Goal: Information Seeking & Learning: Learn about a topic

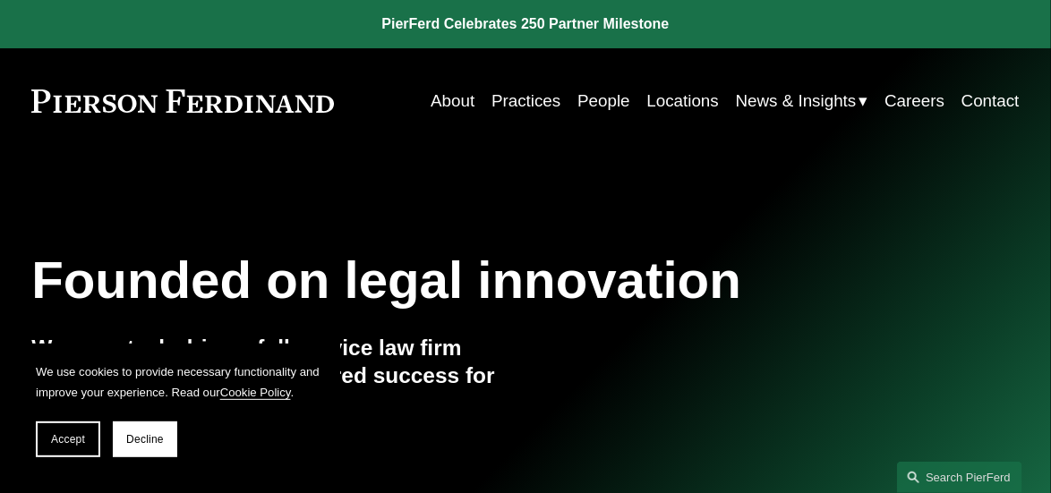
click at [518, 102] on link "Practices" at bounding box center [526, 101] width 69 height 34
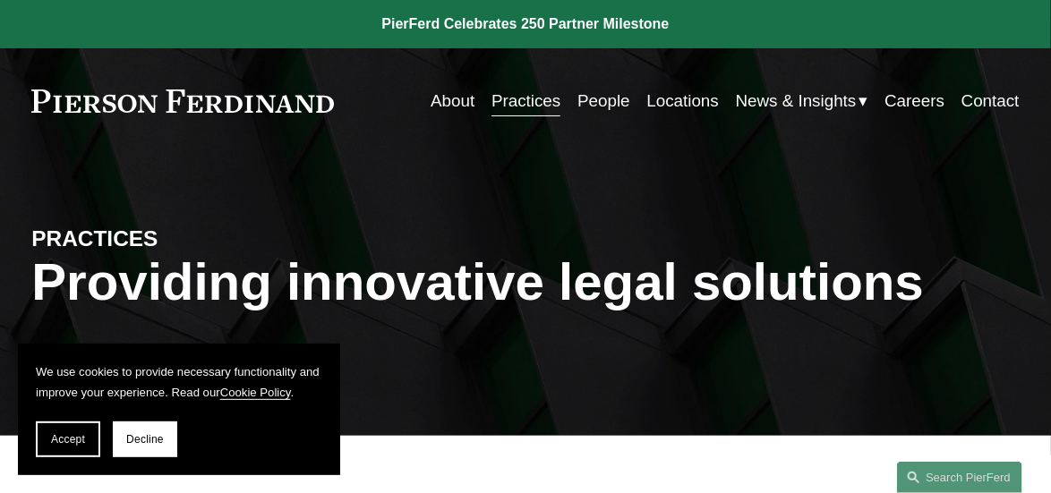
click at [155, 435] on span "Decline" at bounding box center [145, 439] width 38 height 13
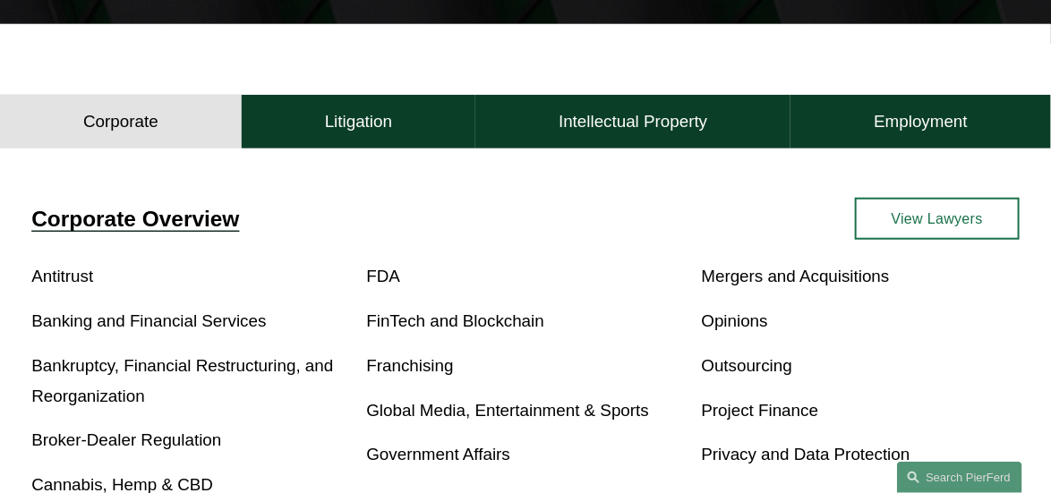
scroll to position [448, 0]
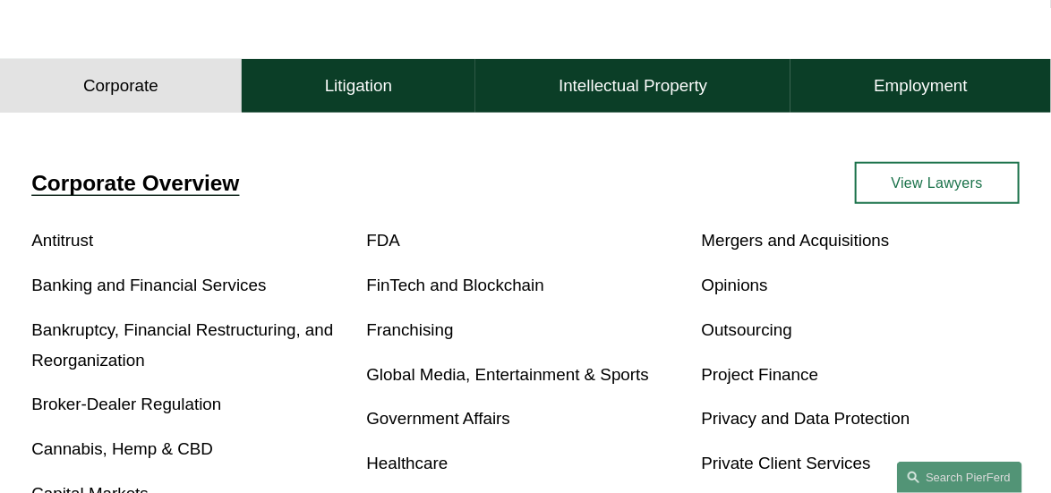
click at [219, 295] on link "Banking and Financial Services" at bounding box center [148, 285] width 235 height 19
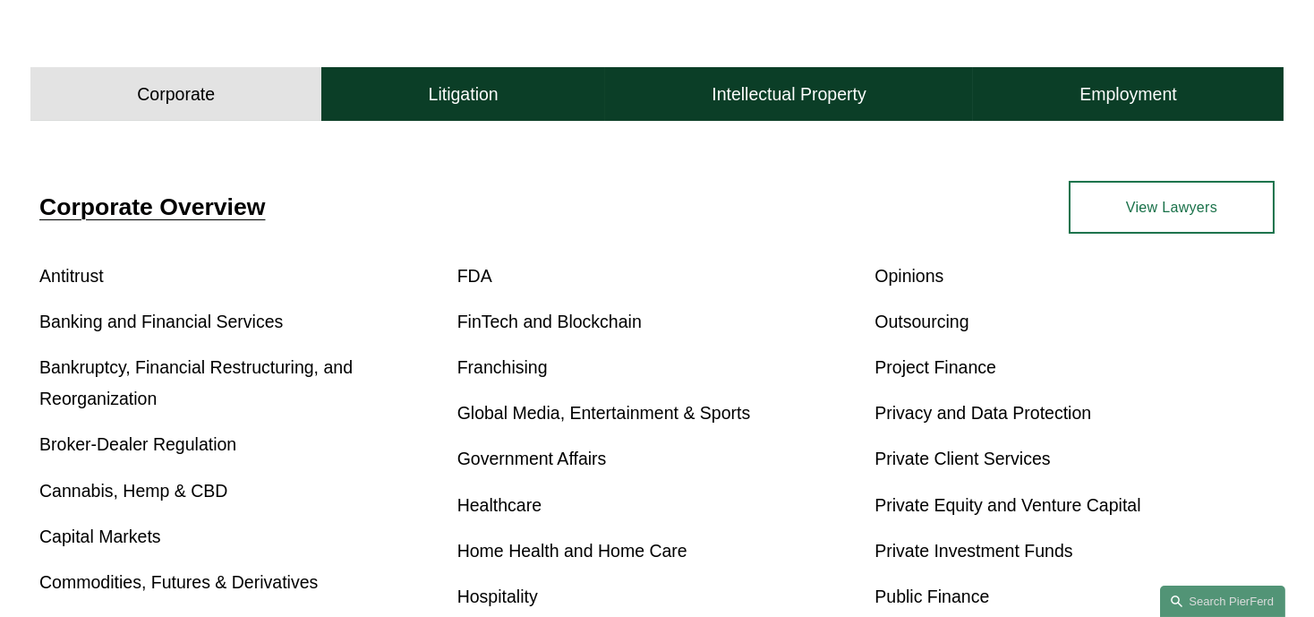
scroll to position [559, 0]
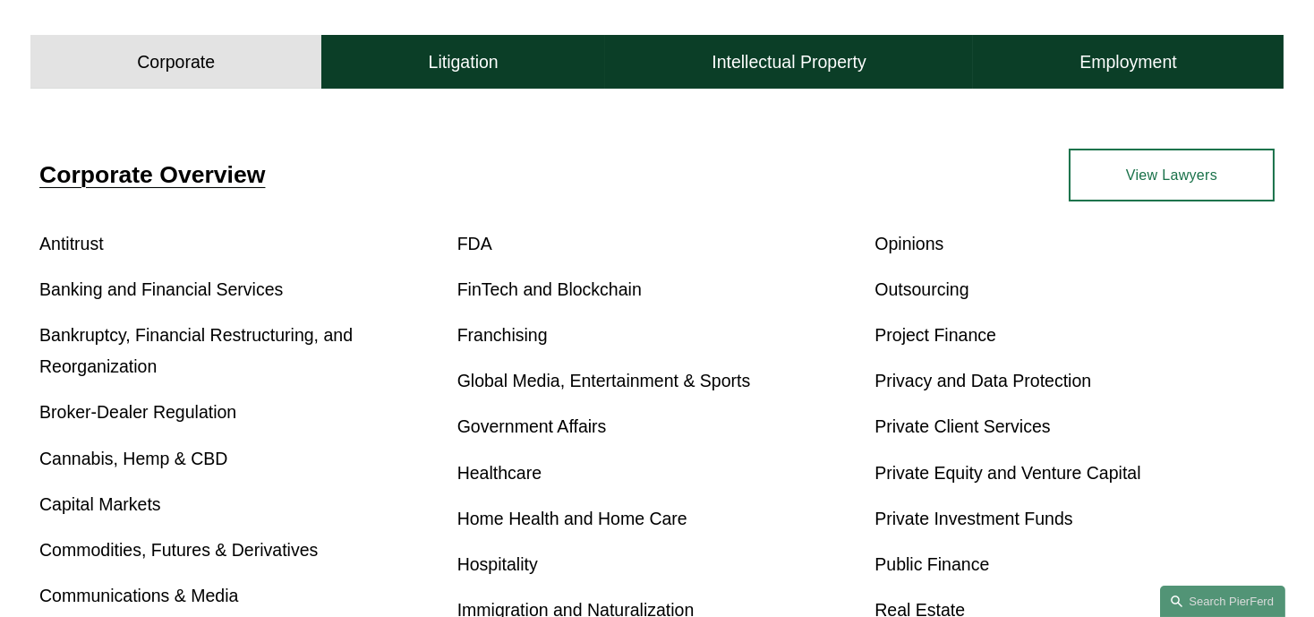
click at [937, 338] on link "Project Finance" at bounding box center [936, 335] width 122 height 20
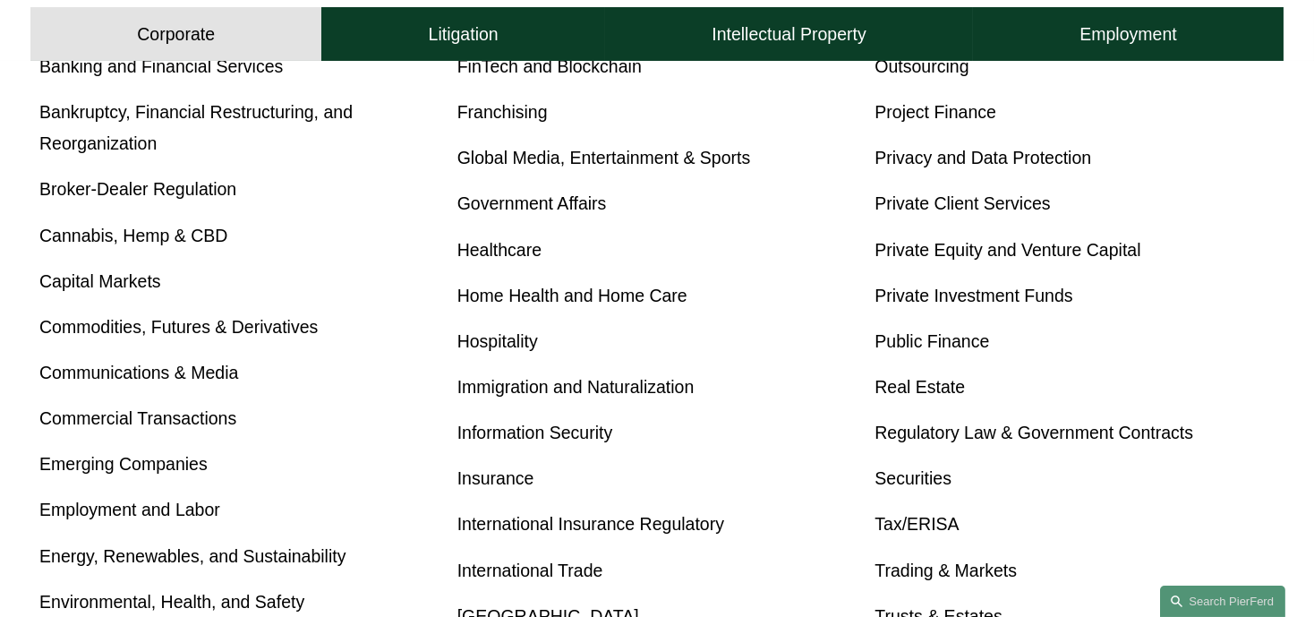
scroll to position [782, 0]
click at [186, 419] on link "Commercial Transactions" at bounding box center [137, 417] width 197 height 20
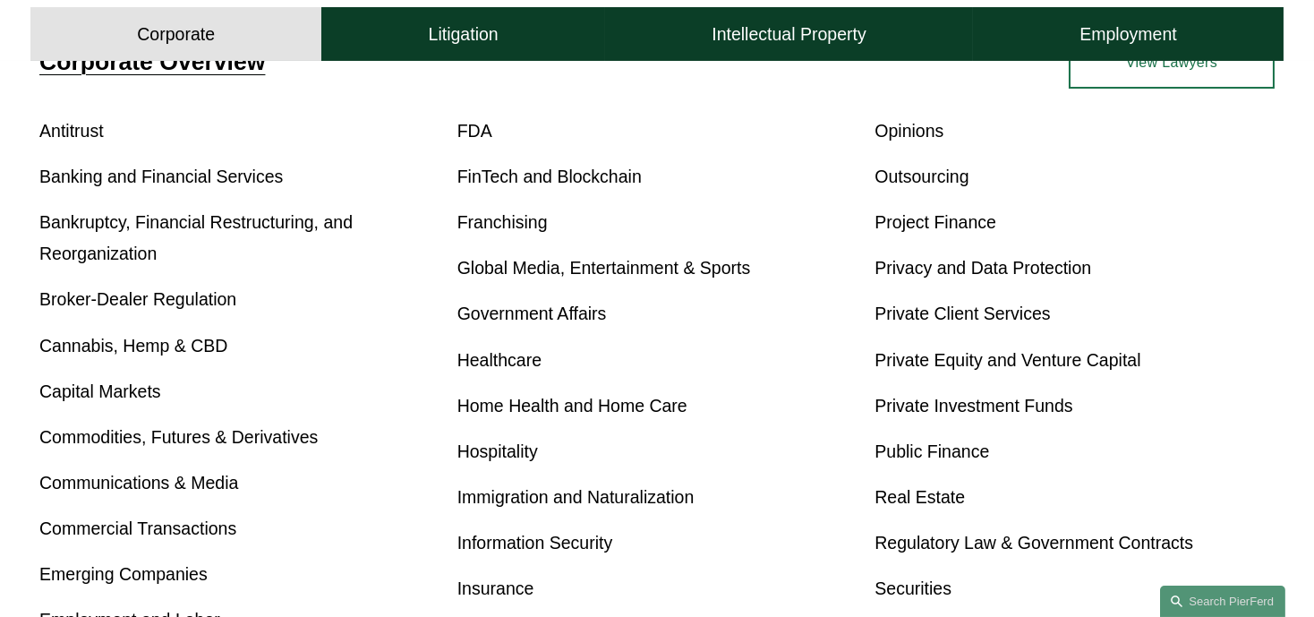
click at [899, 456] on link "Public Finance" at bounding box center [932, 451] width 115 height 20
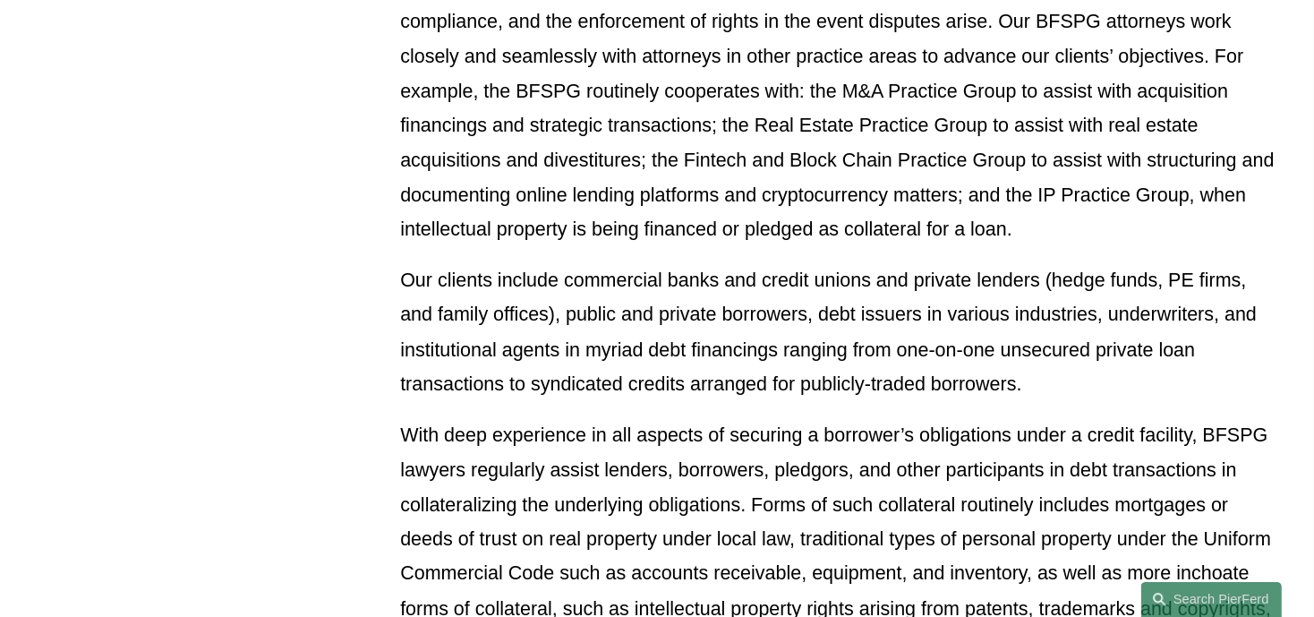
scroll to position [680, 0]
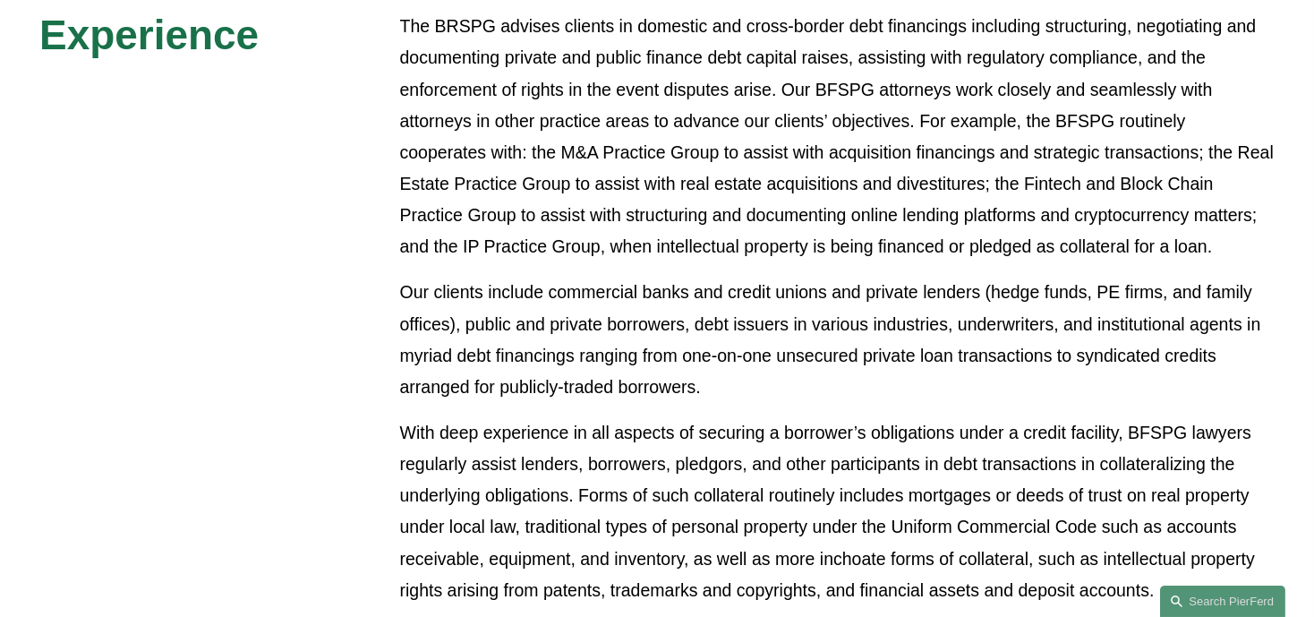
drag, startPoint x: 980, startPoint y: 2, endPoint x: 317, endPoint y: 352, distance: 750.1
click at [317, 352] on div "Overview The Banking and Financial Services Practice Group (“BFSPG”) consists o…" at bounding box center [657, 330] width 1314 height 1047
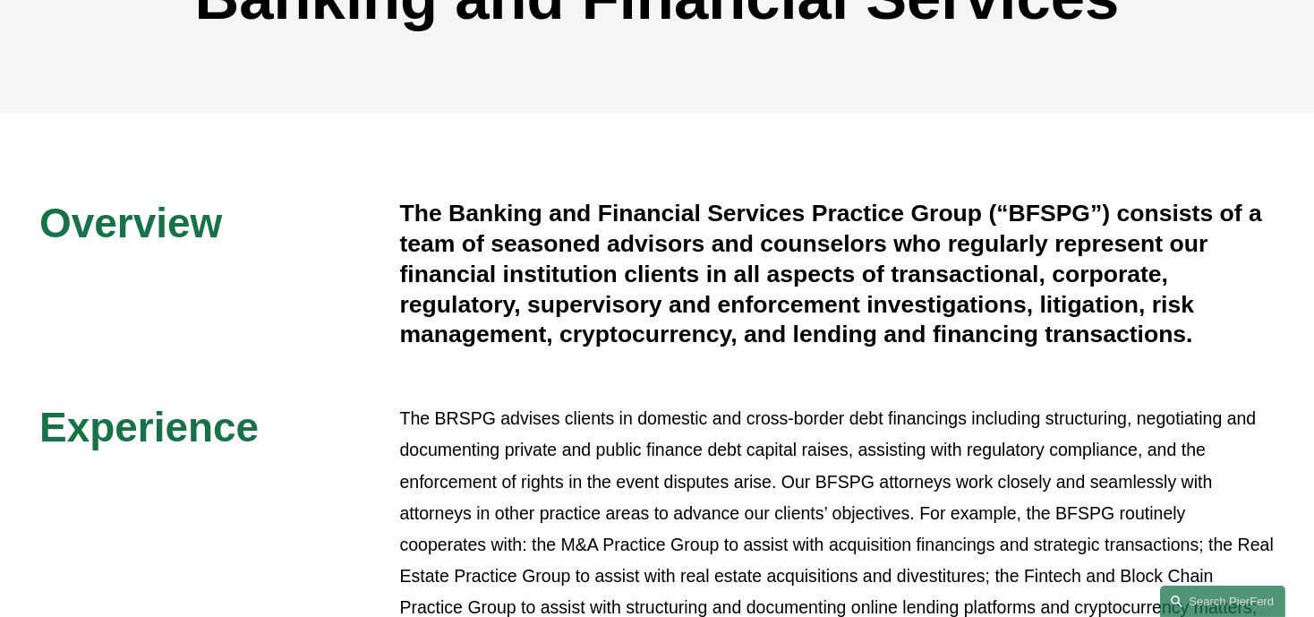
scroll to position [9, 0]
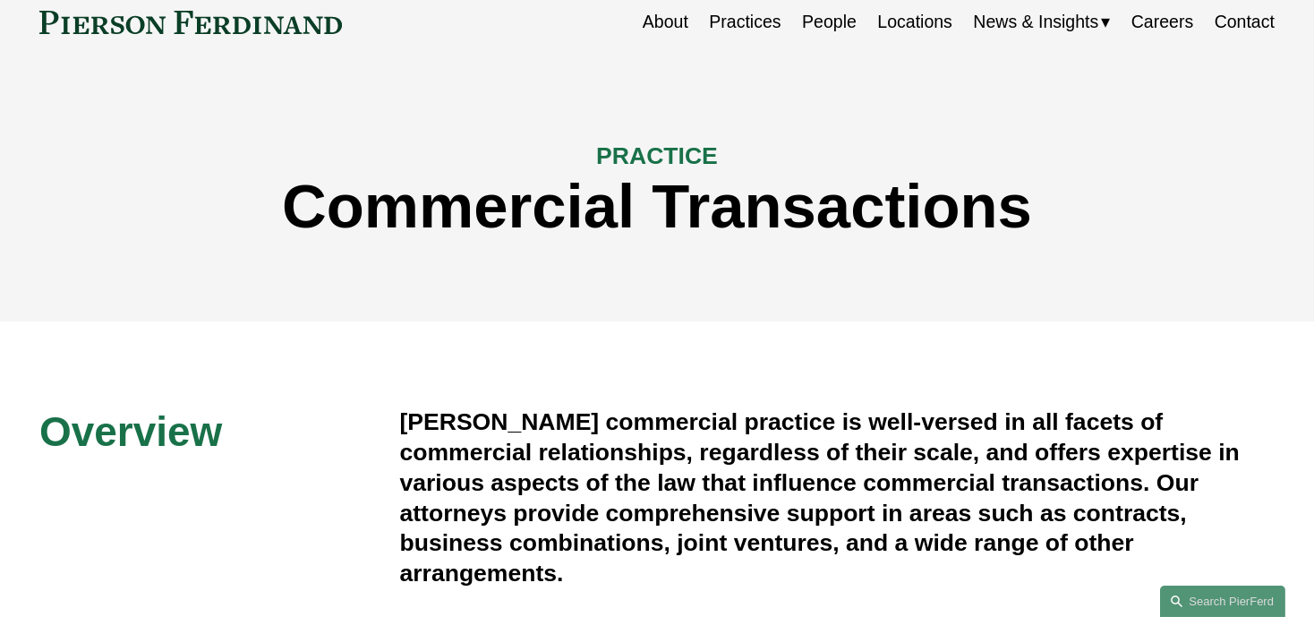
scroll to position [112, 0]
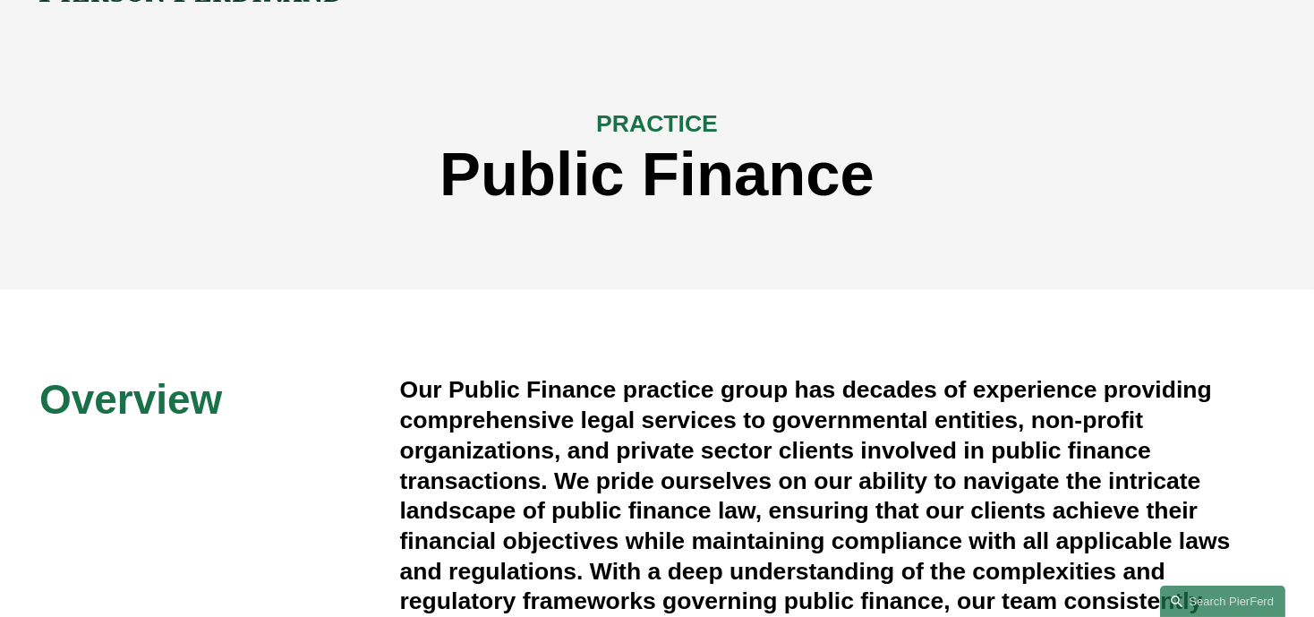
scroll to position [224, 0]
